Goal: Check status: Check status

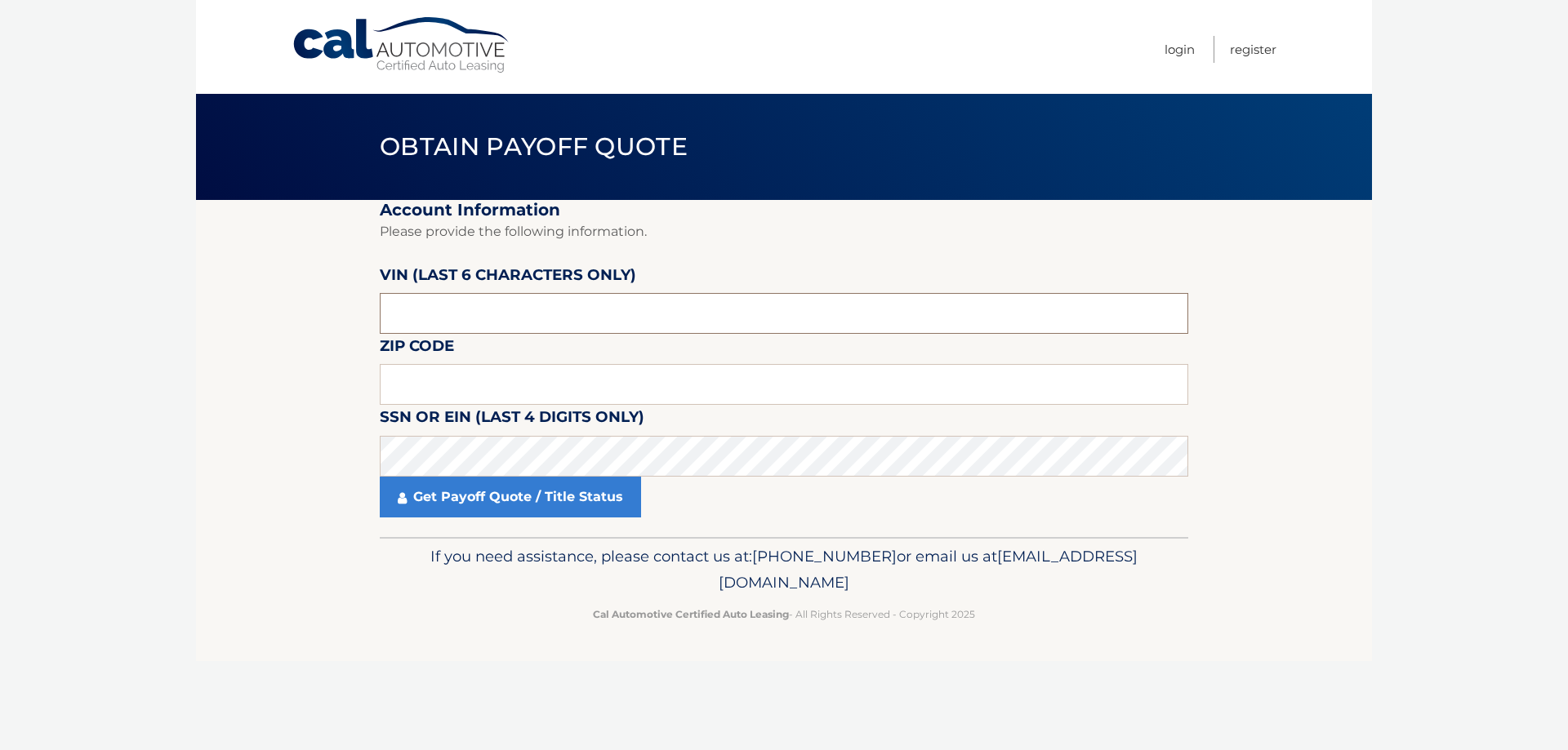
click at [574, 305] on input "text" at bounding box center [784, 313] width 809 height 40
type input "175902"
drag, startPoint x: 513, startPoint y: 390, endPoint x: 537, endPoint y: 383, distance: 25.0
click at [513, 390] on input "text" at bounding box center [784, 384] width 809 height 40
type input "11776"
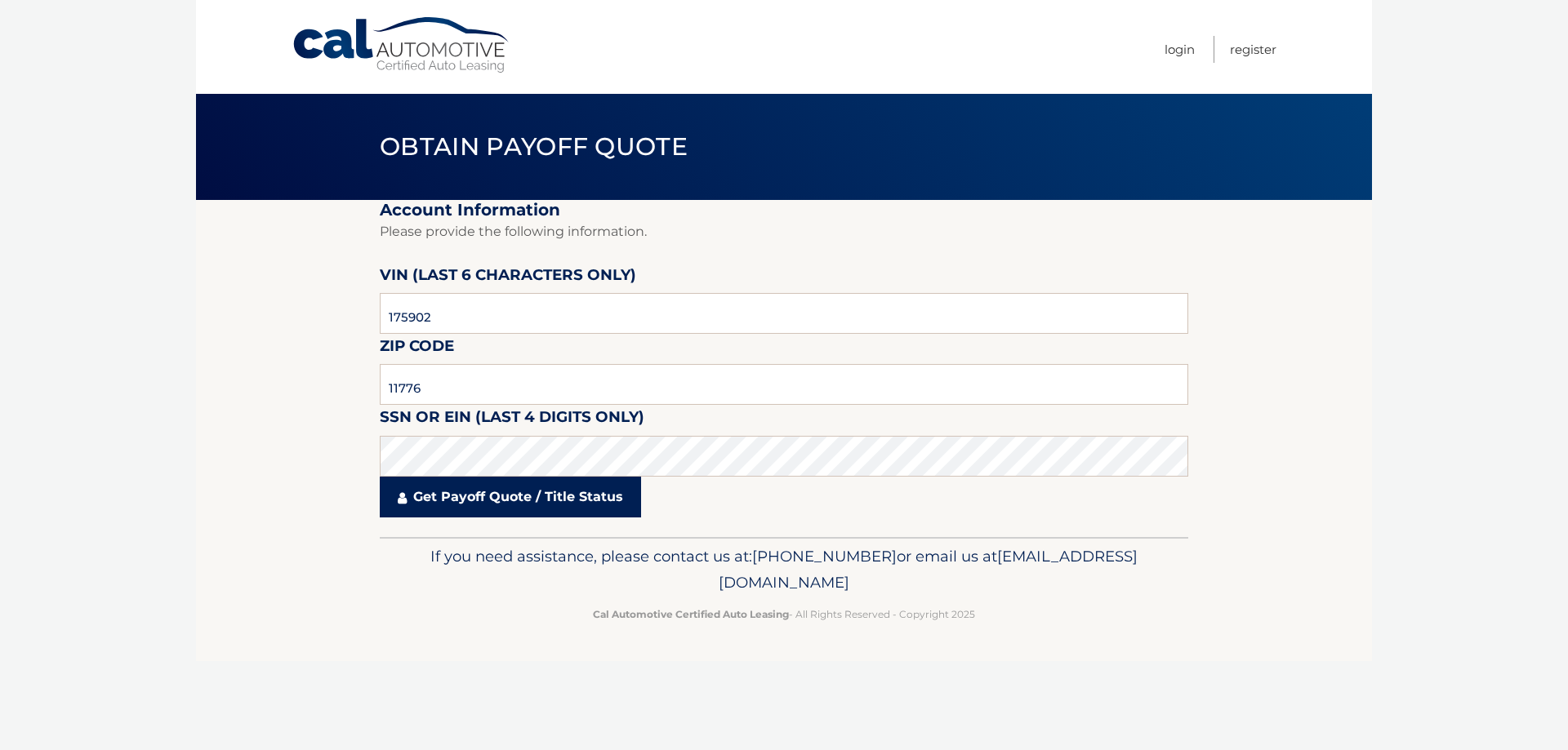
click at [515, 482] on link "Get Payoff Quote / Title Status" at bounding box center [510, 496] width 262 height 40
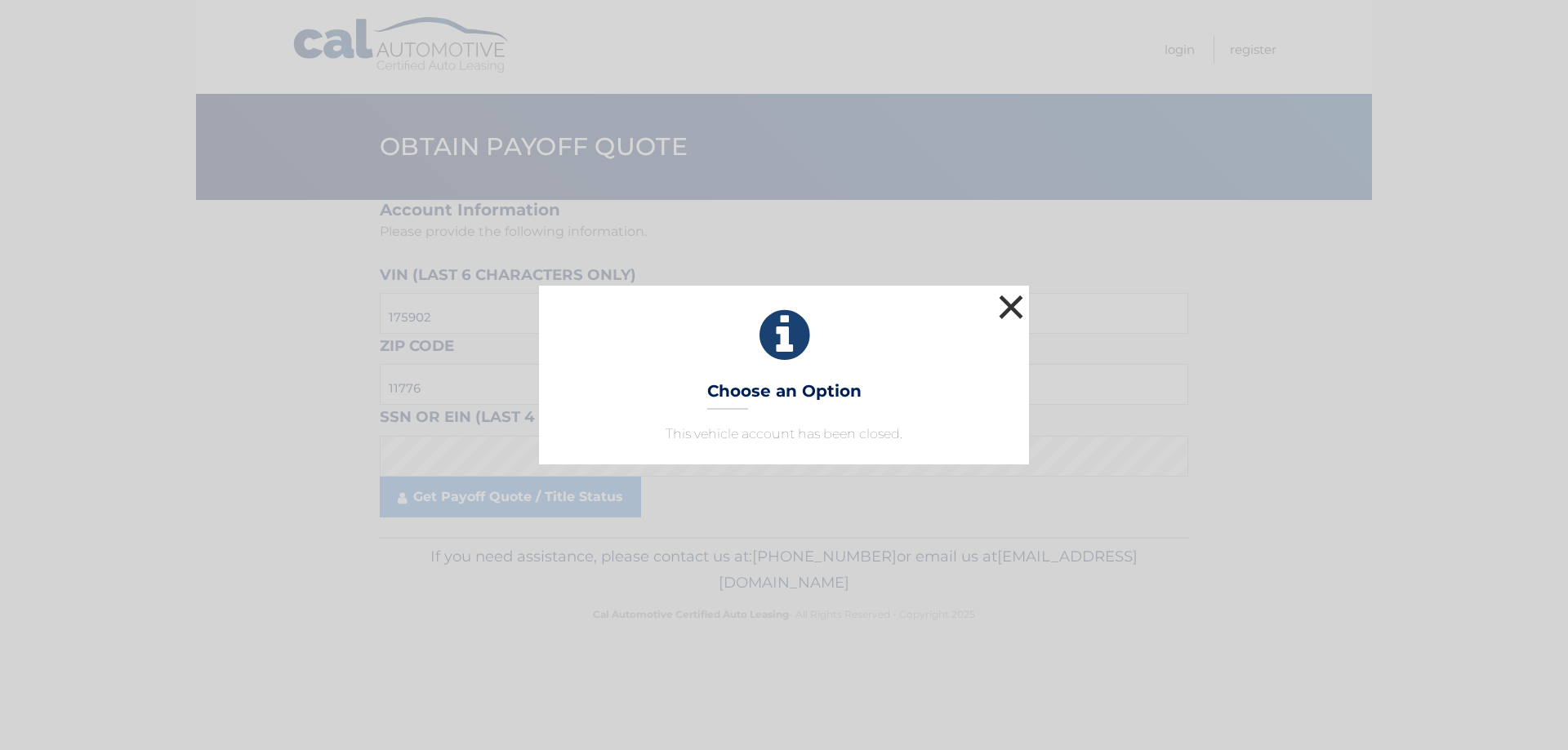
click at [1019, 303] on button "×" at bounding box center [1011, 307] width 33 height 33
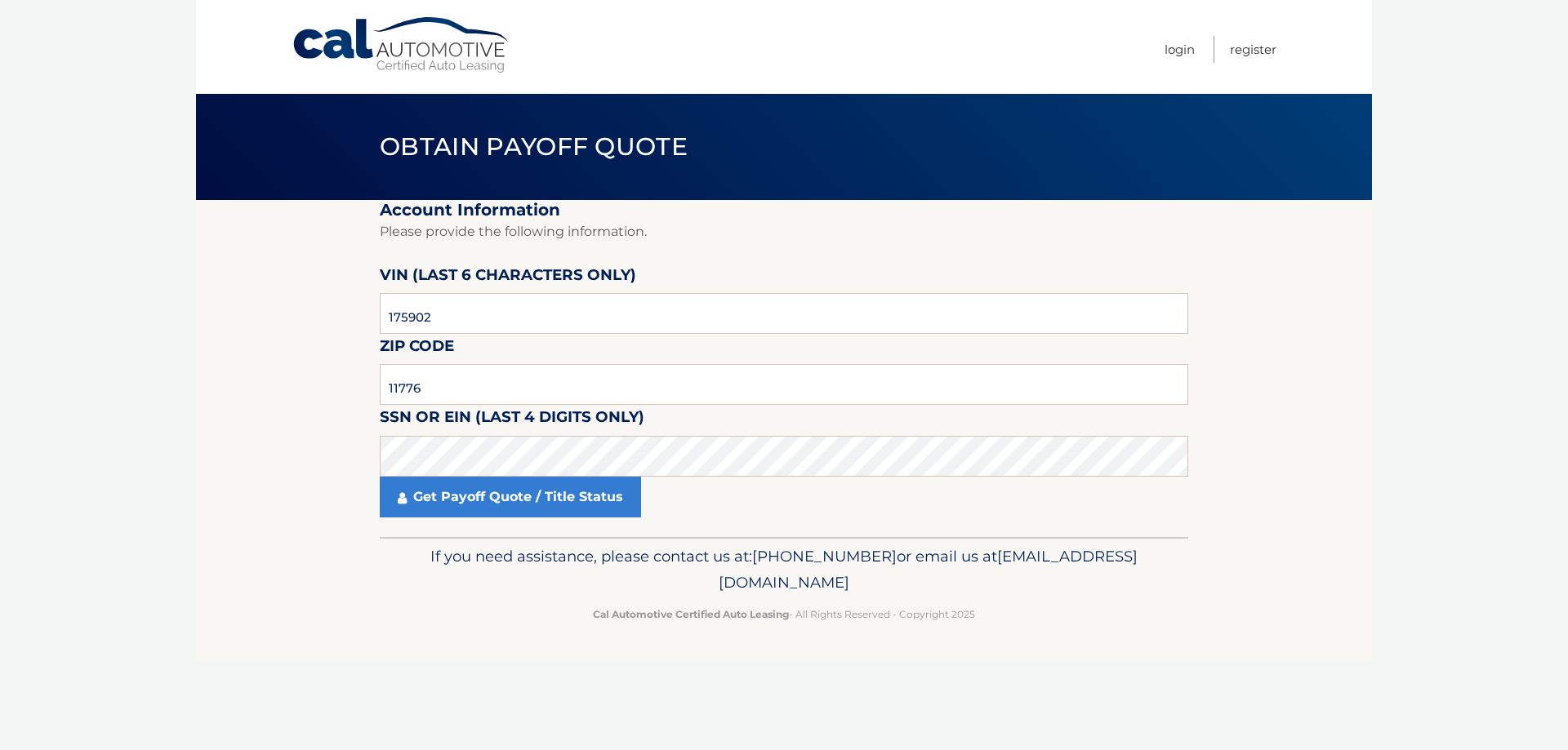
click at [1337, 480] on section "Account Information Please provide the following information. [PERSON_NAME] (la…" at bounding box center [784, 369] width 1176 height 337
drag, startPoint x: 1267, startPoint y: 602, endPoint x: 307, endPoint y: 240, distance: 1026.0
click at [398, 244] on div "Cal Automotive Menu Login Register Obtain Payoff Quote ×" at bounding box center [784, 375] width 1176 height 750
click at [305, 240] on section "Account Information Please provide the following information. [PERSON_NAME] (la…" at bounding box center [784, 369] width 1176 height 337
click at [566, 489] on link "Get Payoff Quote / Title Status" at bounding box center [510, 496] width 262 height 40
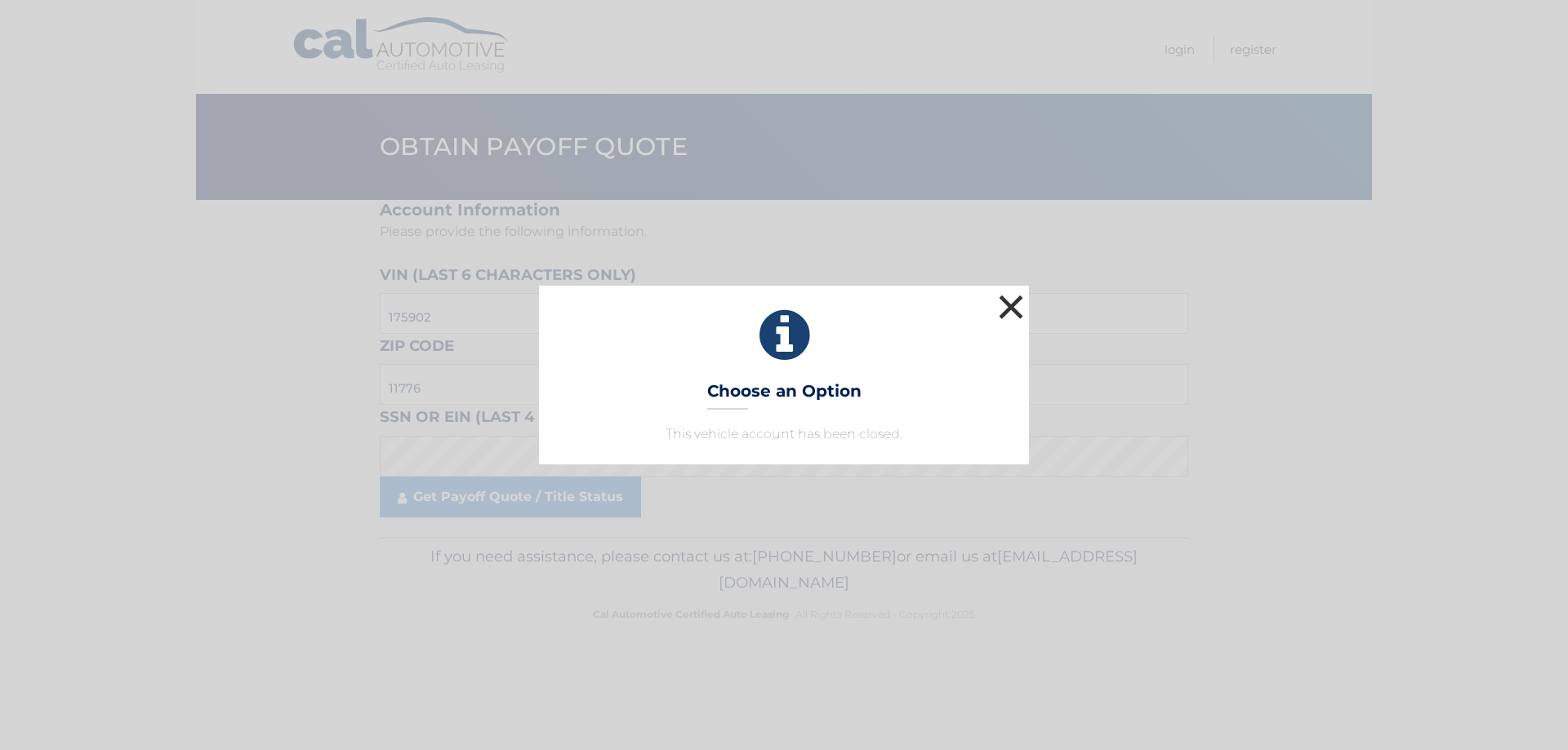
click at [1013, 297] on button "×" at bounding box center [1011, 307] width 33 height 33
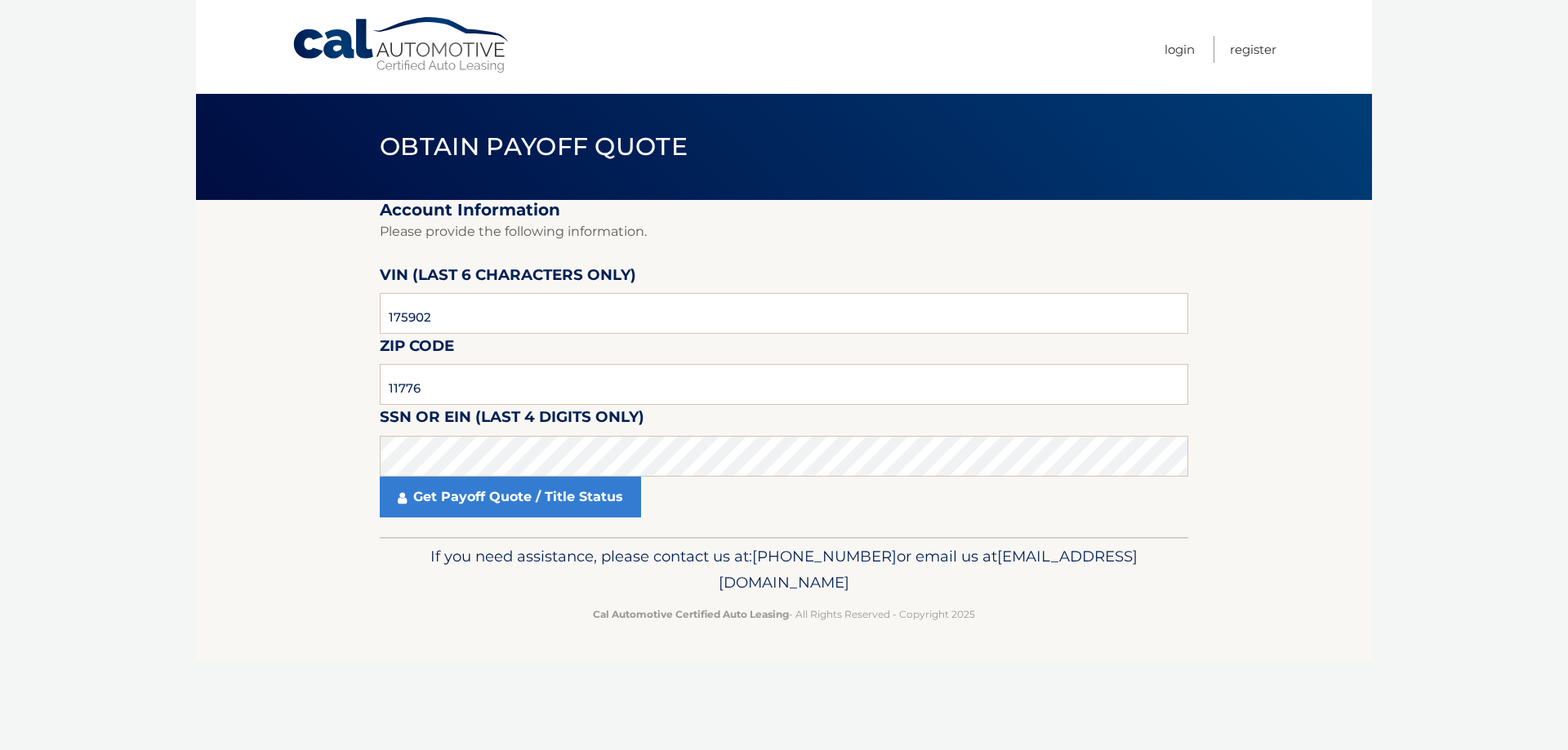
click at [1435, 138] on body "Cal Automotive Menu Login Register Obtain Payoff Quote" at bounding box center [784, 375] width 1568 height 750
